Goal: Find specific page/section: Find specific page/section

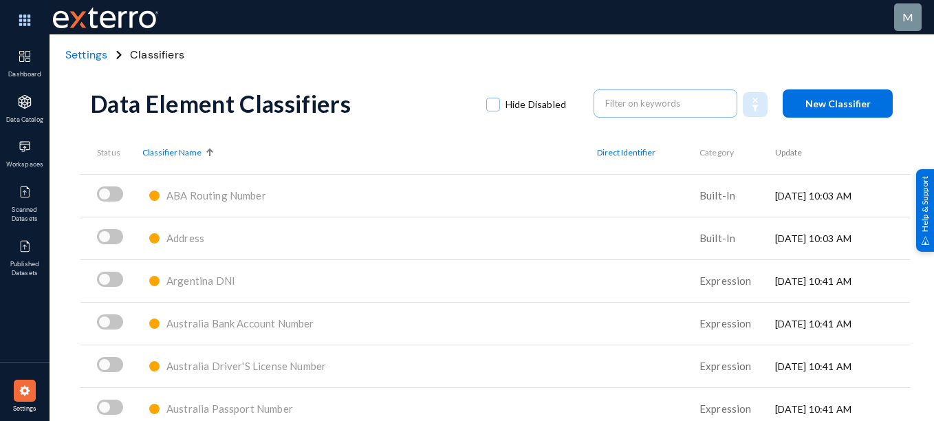
click at [548, 59] on div "Settings Classifiers" at bounding box center [492, 54] width 885 height 41
click at [244, 197] on span "ABA Routing Number" at bounding box center [217, 195] width 100 height 12
